Goal: Navigation & Orientation: Find specific page/section

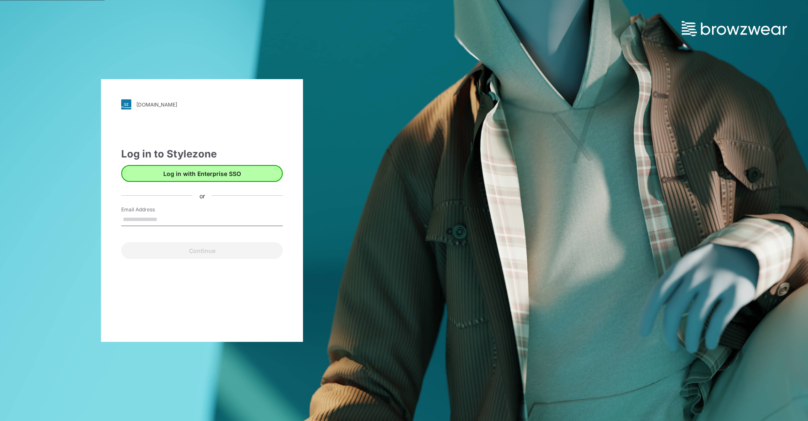
click at [205, 173] on button "Log in with Enterprise SSO" at bounding box center [202, 173] width 162 height 17
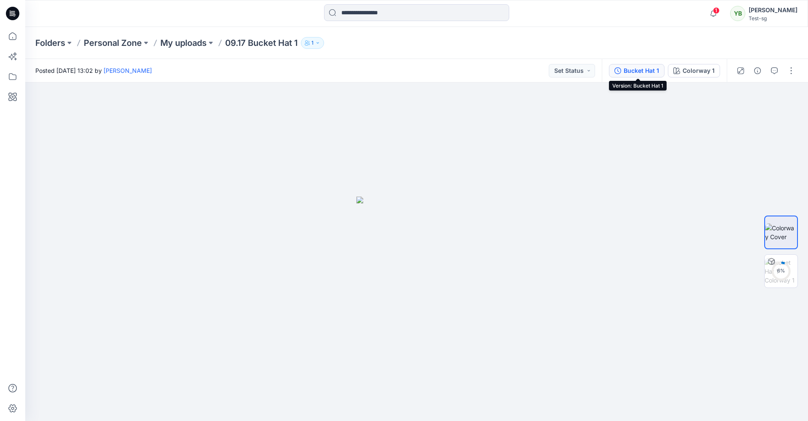
click at [638, 72] on div "Bucket Hat 1" at bounding box center [641, 70] width 35 height 9
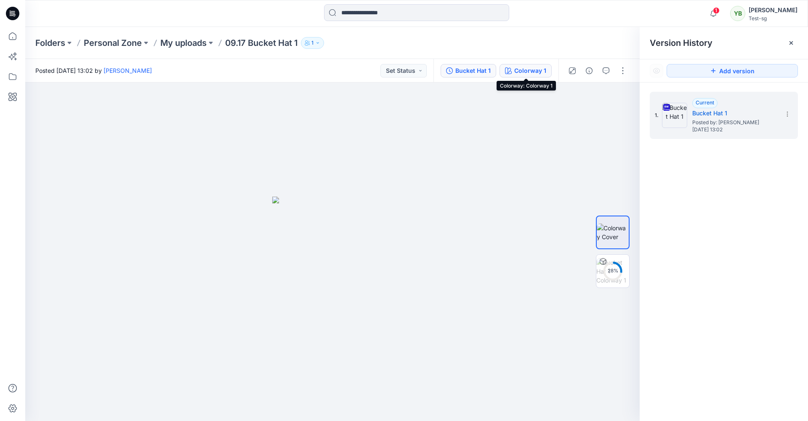
click at [536, 71] on div "Colorway 1" at bounding box center [530, 70] width 32 height 9
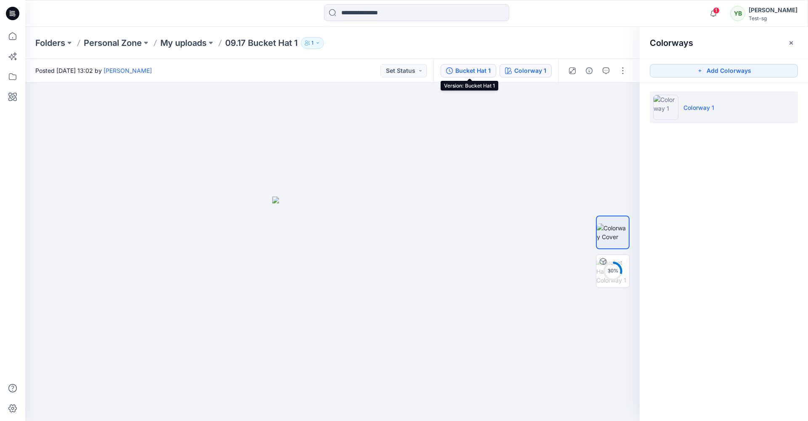
click at [474, 70] on div "Bucket Hat 1" at bounding box center [473, 70] width 35 height 9
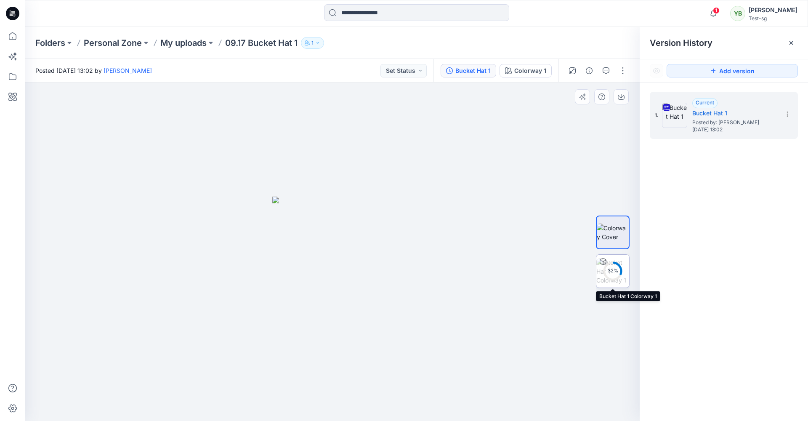
click at [607, 260] on img at bounding box center [613, 271] width 33 height 27
